Goal: Information Seeking & Learning: Check status

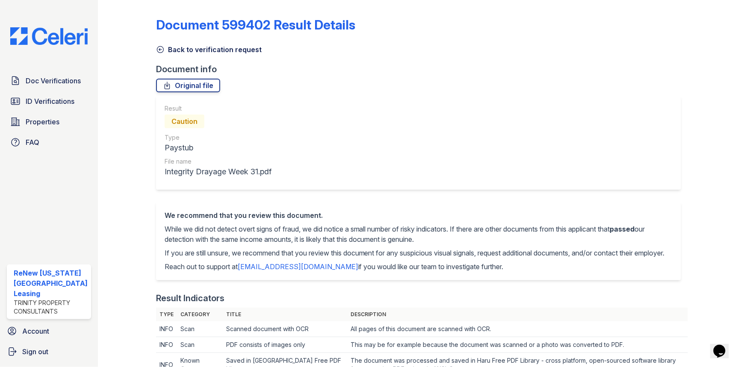
scroll to position [248, 0]
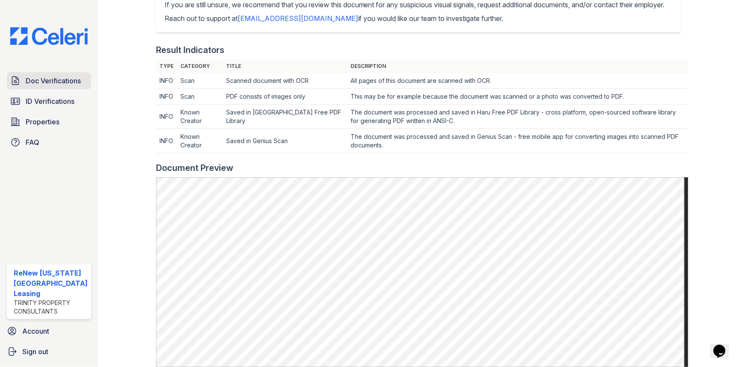
click at [72, 83] on span "Doc Verifications" at bounding box center [53, 81] width 55 height 10
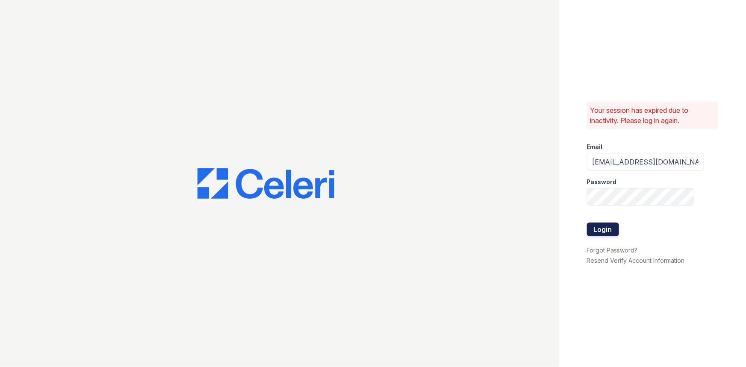
click at [591, 227] on button "Login" at bounding box center [603, 230] width 32 height 14
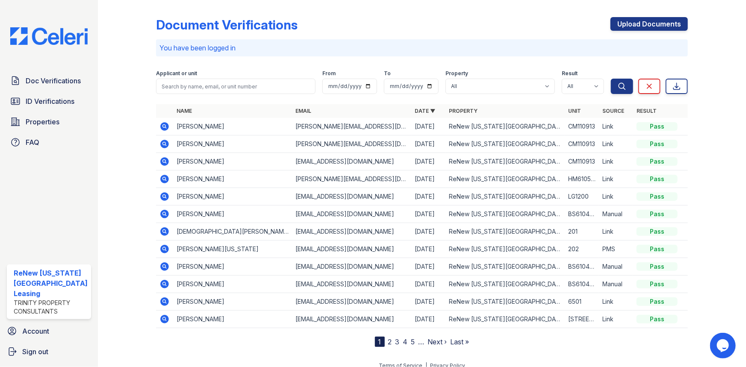
click at [163, 142] on icon at bounding box center [164, 144] width 10 height 10
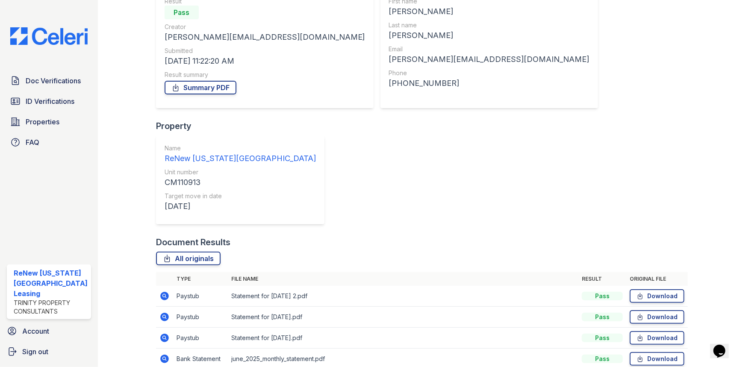
scroll to position [97, 0]
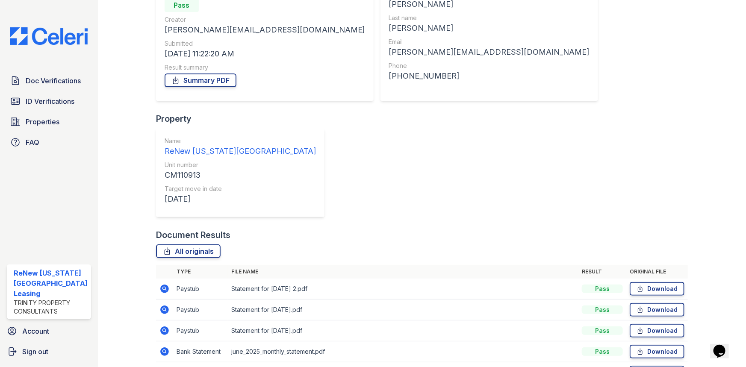
click at [163, 287] on icon at bounding box center [164, 288] width 2 height 2
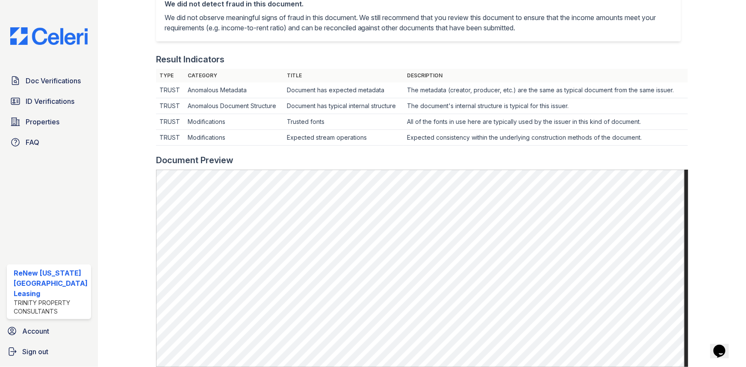
scroll to position [272, 0]
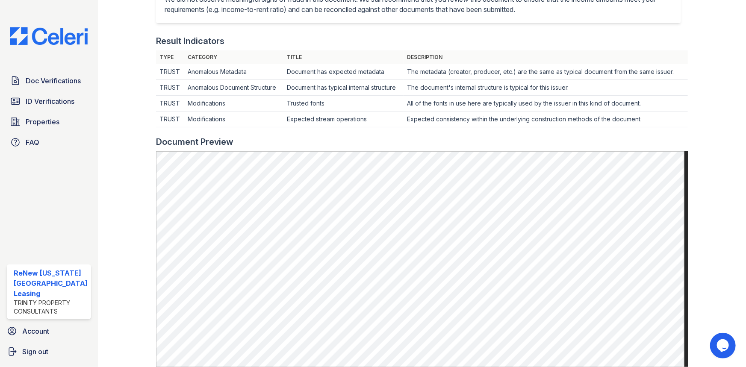
scroll to position [233, 0]
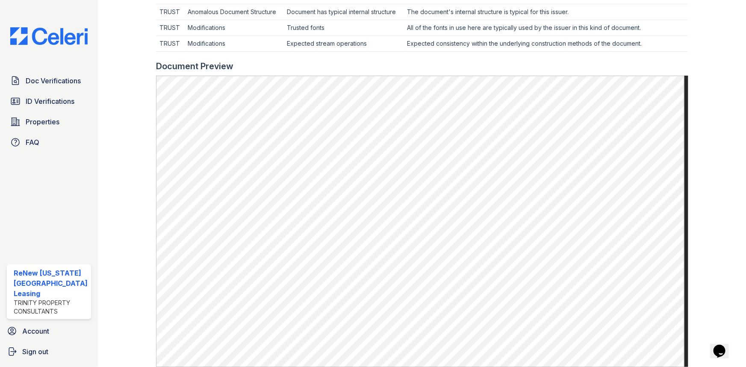
scroll to position [293, 0]
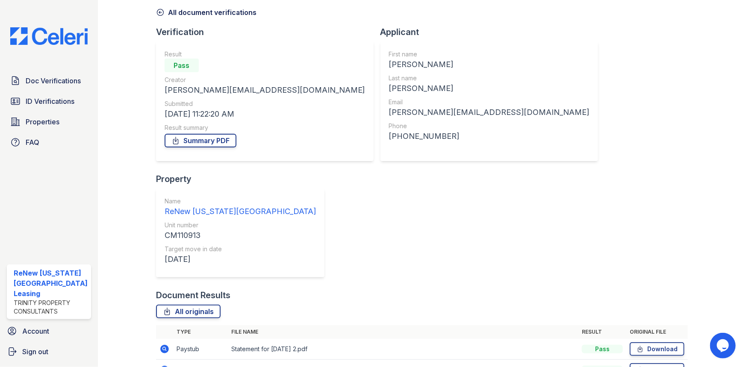
scroll to position [97, 0]
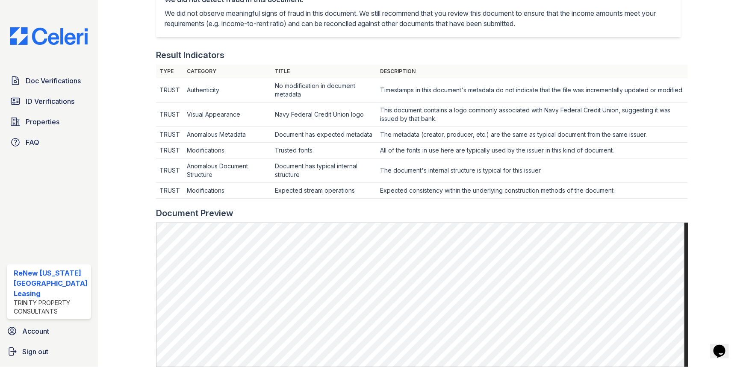
scroll to position [233, 0]
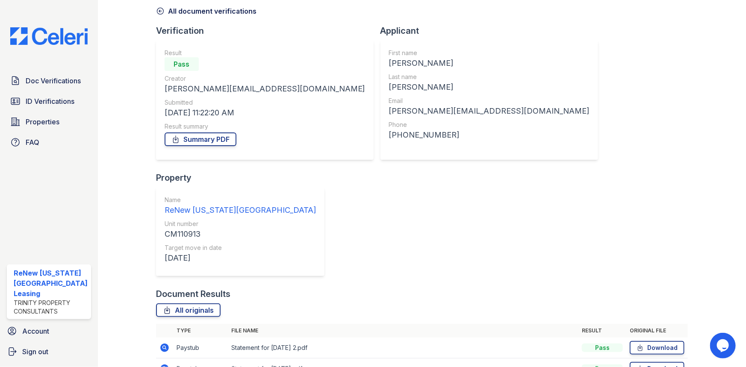
scroll to position [77, 0]
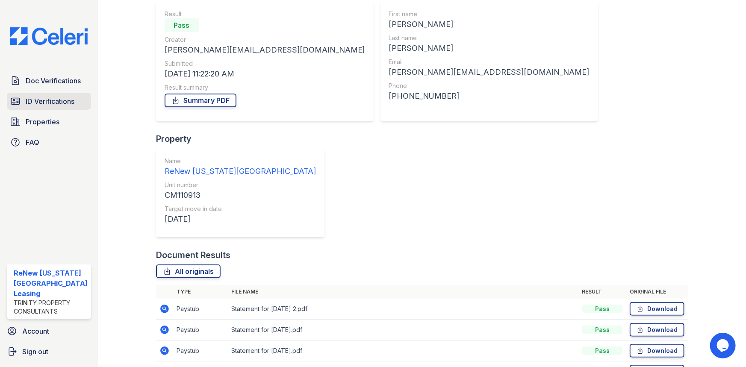
click at [49, 99] on span "ID Verifications" at bounding box center [50, 101] width 49 height 10
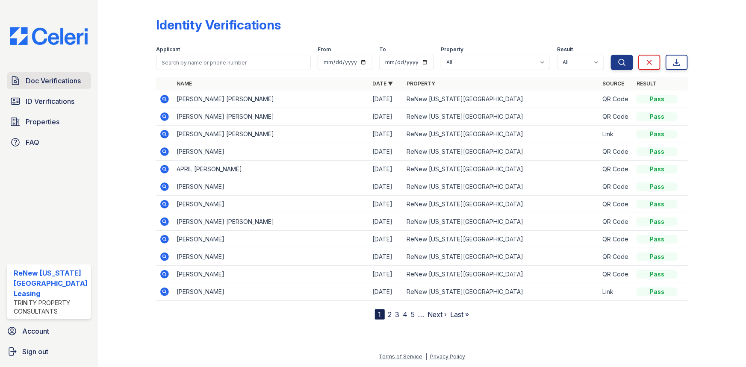
click at [71, 82] on span "Doc Verifications" at bounding box center [53, 81] width 55 height 10
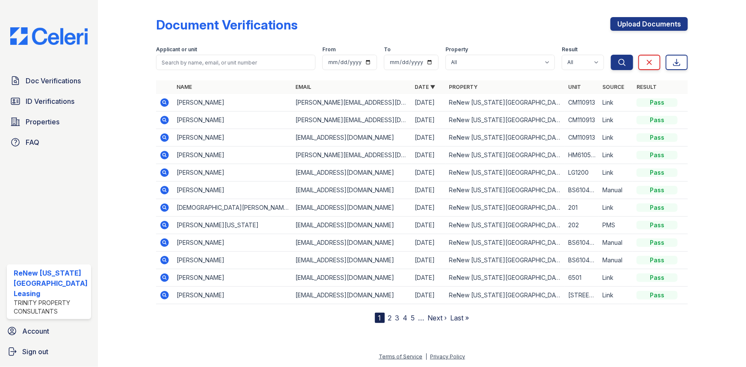
click at [161, 136] on icon at bounding box center [164, 137] width 9 height 9
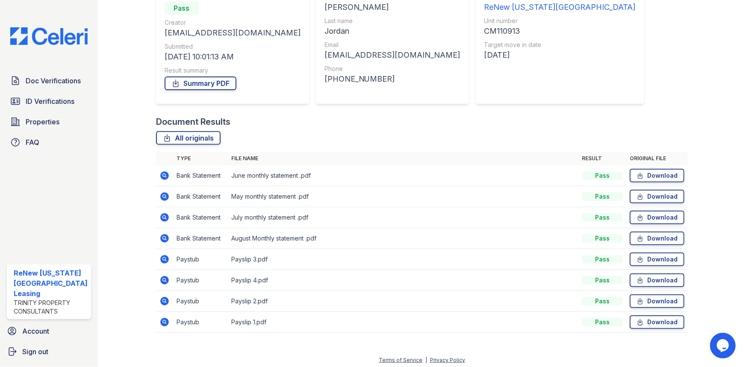
scroll to position [97, 0]
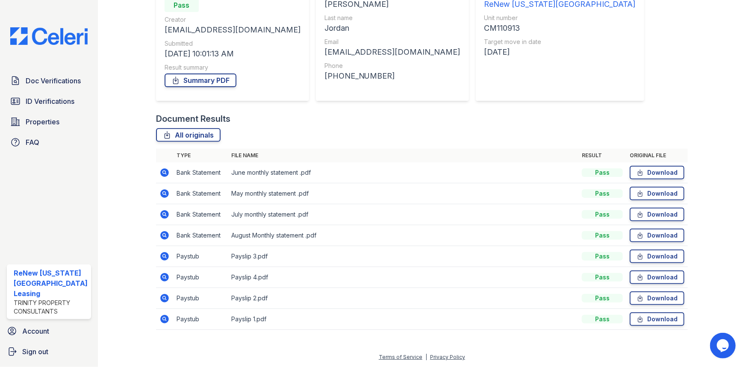
click at [164, 253] on icon at bounding box center [164, 256] width 9 height 9
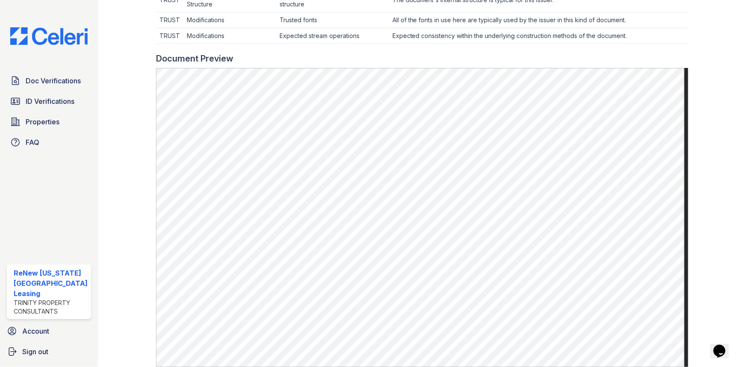
scroll to position [388, 0]
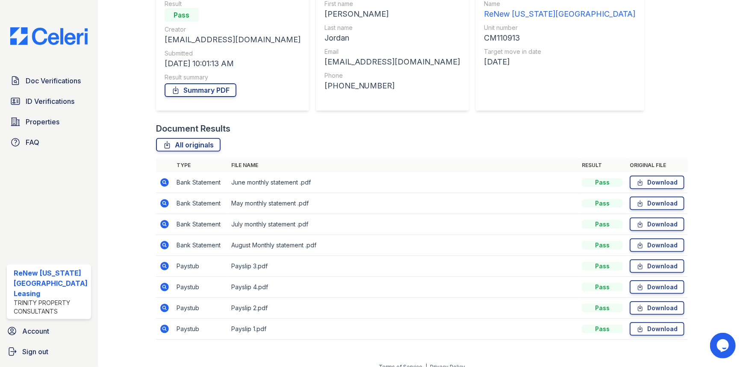
scroll to position [97, 0]
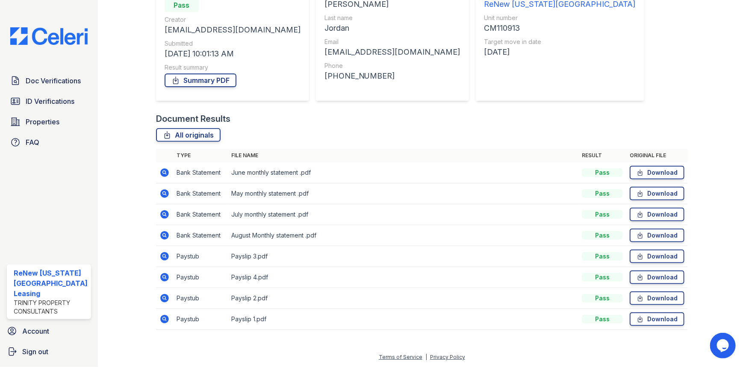
drag, startPoint x: 167, startPoint y: 275, endPoint x: 162, endPoint y: 277, distance: 4.6
click at [166, 275] on icon at bounding box center [164, 277] width 10 height 10
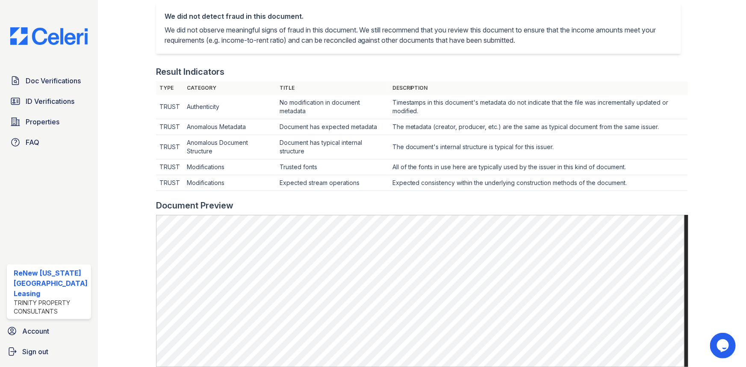
scroll to position [311, 0]
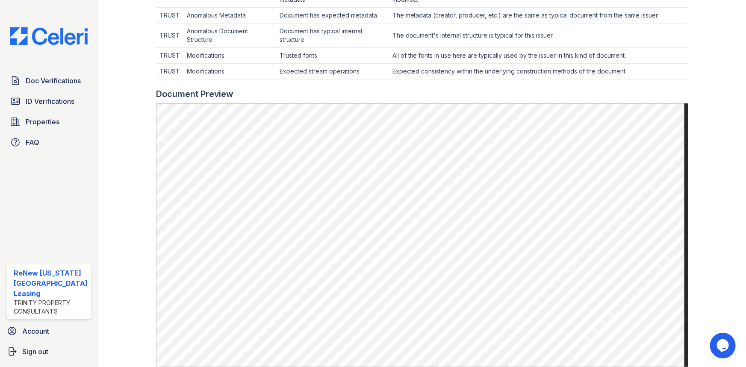
drag, startPoint x: 76, startPoint y: 105, endPoint x: 111, endPoint y: 116, distance: 36.5
click at [76, 105] on link "ID Verifications" at bounding box center [49, 101] width 84 height 17
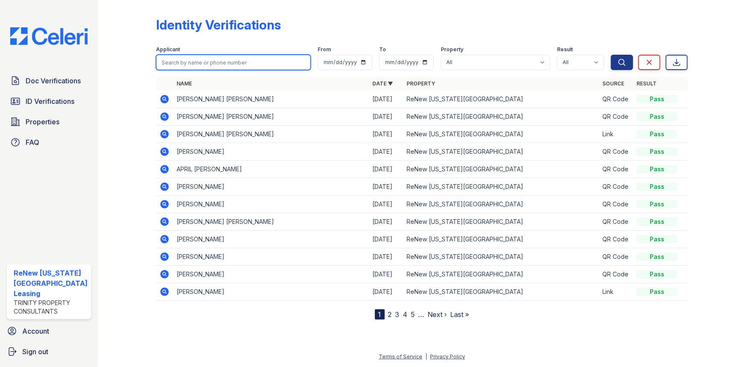
click at [185, 64] on input "search" at bounding box center [233, 62] width 155 height 15
type input "[PERSON_NAME]"
click at [611, 55] on button "Search" at bounding box center [622, 62] width 22 height 15
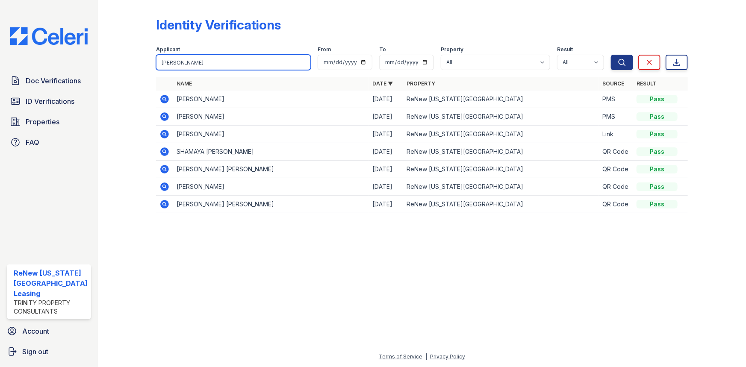
click at [196, 65] on input "[PERSON_NAME]" at bounding box center [233, 62] width 155 height 15
type input "a"
type input "[PERSON_NAME]"
click at [611, 55] on button "Search" at bounding box center [622, 62] width 22 height 15
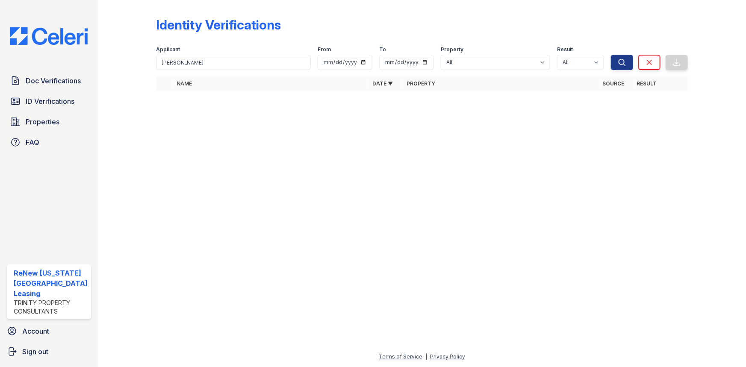
click at [223, 142] on div at bounding box center [422, 232] width 621 height 239
drag, startPoint x: 206, startPoint y: 62, endPoint x: 150, endPoint y: 62, distance: 56.4
click at [153, 62] on div "Identity Verifications Filter Applicant Dorianna From To Property All ReNew [US…" at bounding box center [422, 56] width 621 height 113
type input "Jordan"
click at [611, 55] on button "Search" at bounding box center [622, 62] width 22 height 15
